Goal: Task Accomplishment & Management: Complete application form

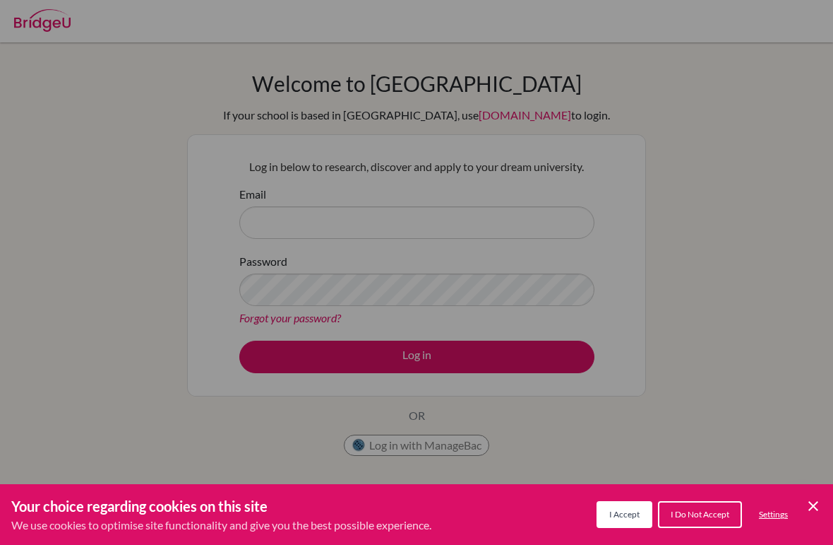
click at [714, 165] on div "Cookie Preferences" at bounding box center [416, 272] width 833 height 545
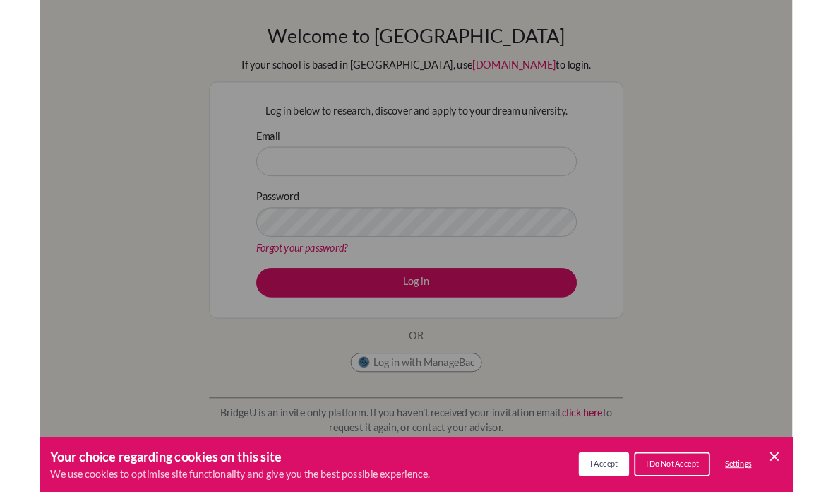
scroll to position [44, 0]
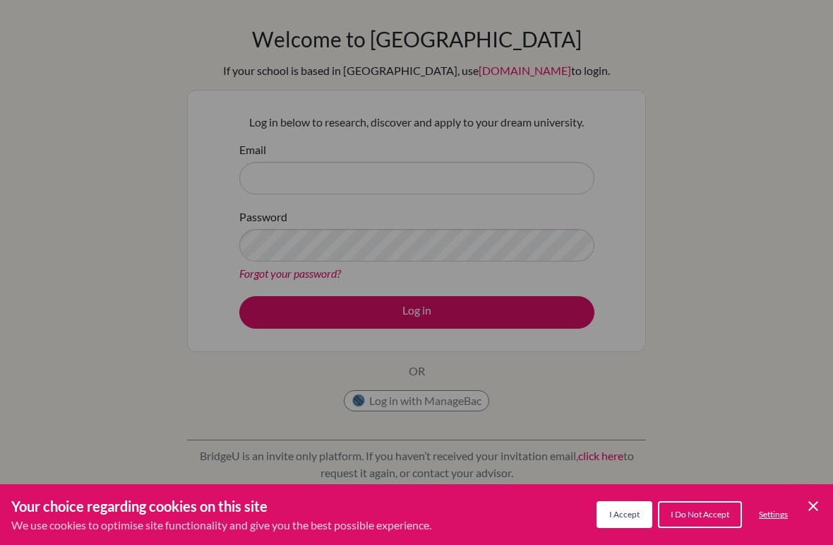
click at [624, 525] on button "I Accept" at bounding box center [625, 514] width 56 height 27
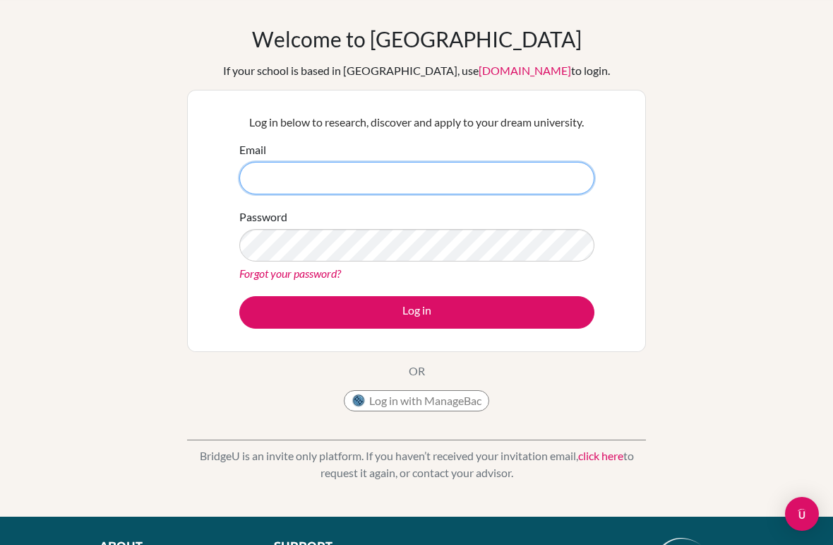
click at [271, 181] on input "Email" at bounding box center [416, 178] width 355 height 32
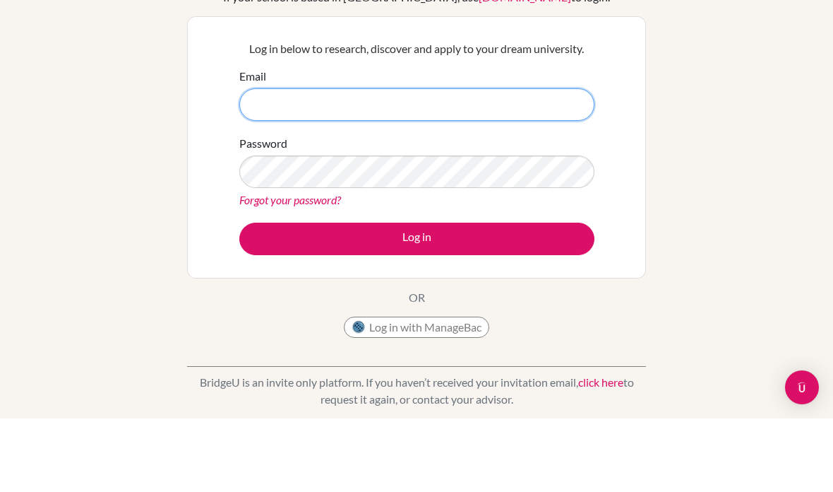
scroll to position [118, 0]
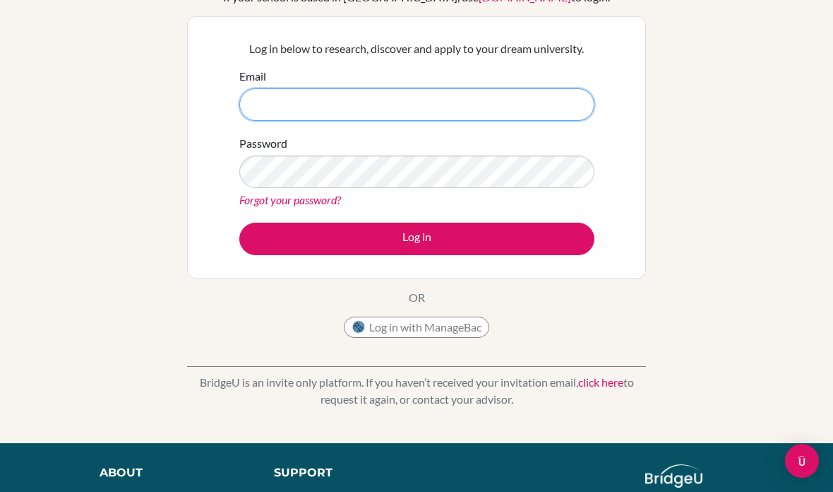
type input "27lshu@student.uiszc.org"
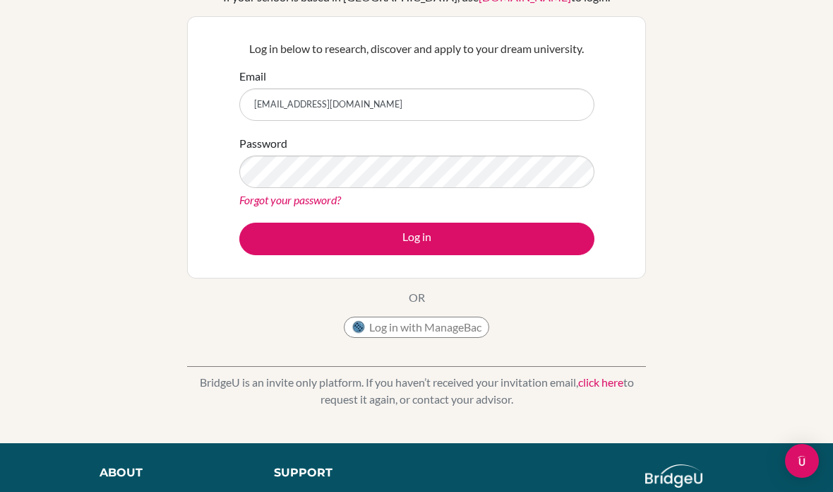
click at [747, 129] on div "Welcome to BridgeU If your school is based in China, use app.bridge-u.com.cn to…" at bounding box center [416, 184] width 833 height 462
click at [539, 239] on button "Log in" at bounding box center [416, 238] width 355 height 32
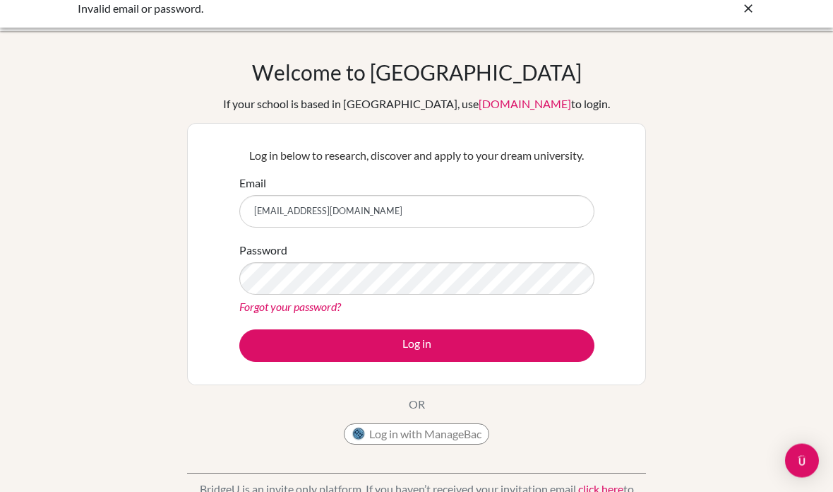
scroll to position [11, 0]
click at [363, 427] on img at bounding box center [359, 434] width 14 height 14
